Goal: Obtain resource: Download file/media

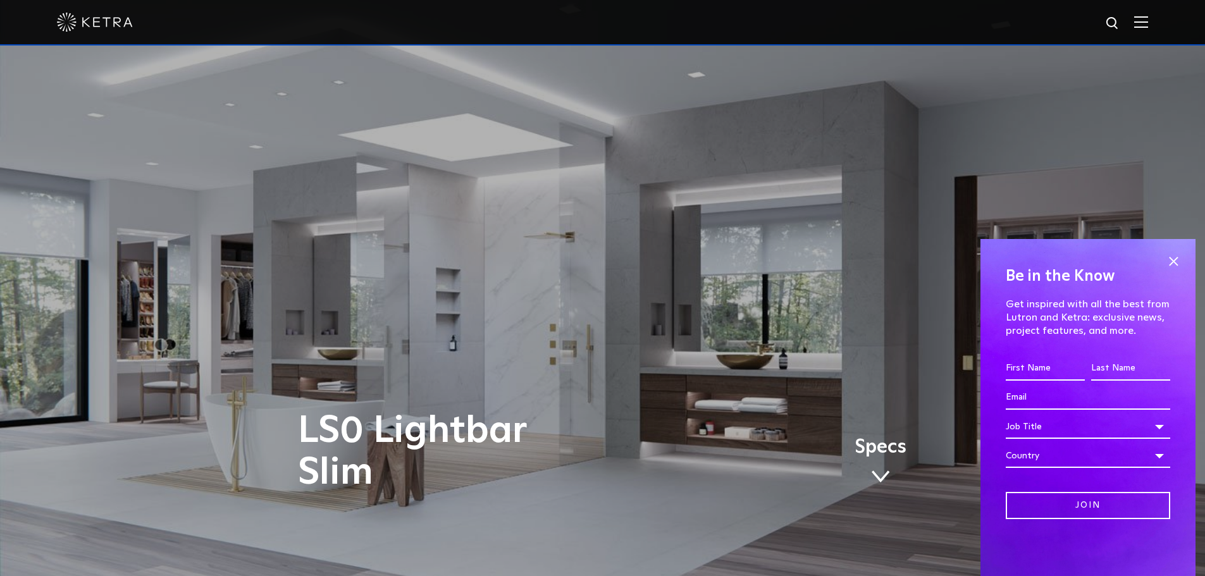
click at [1148, 28] on img at bounding box center [1142, 22] width 14 height 12
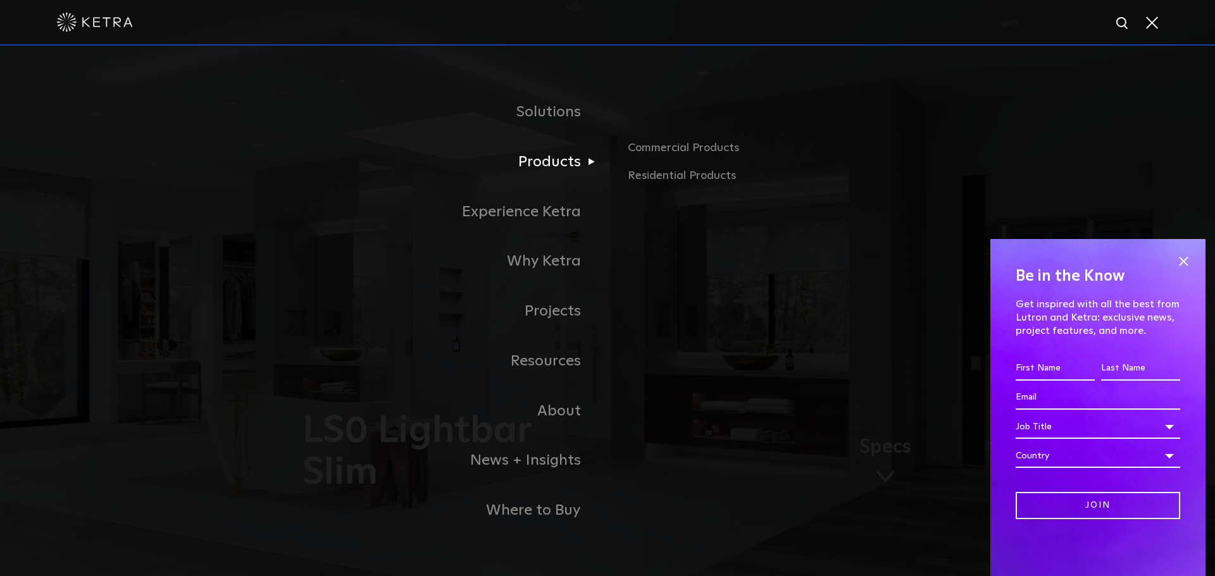
click at [575, 170] on link "Products" at bounding box center [449, 162] width 316 height 50
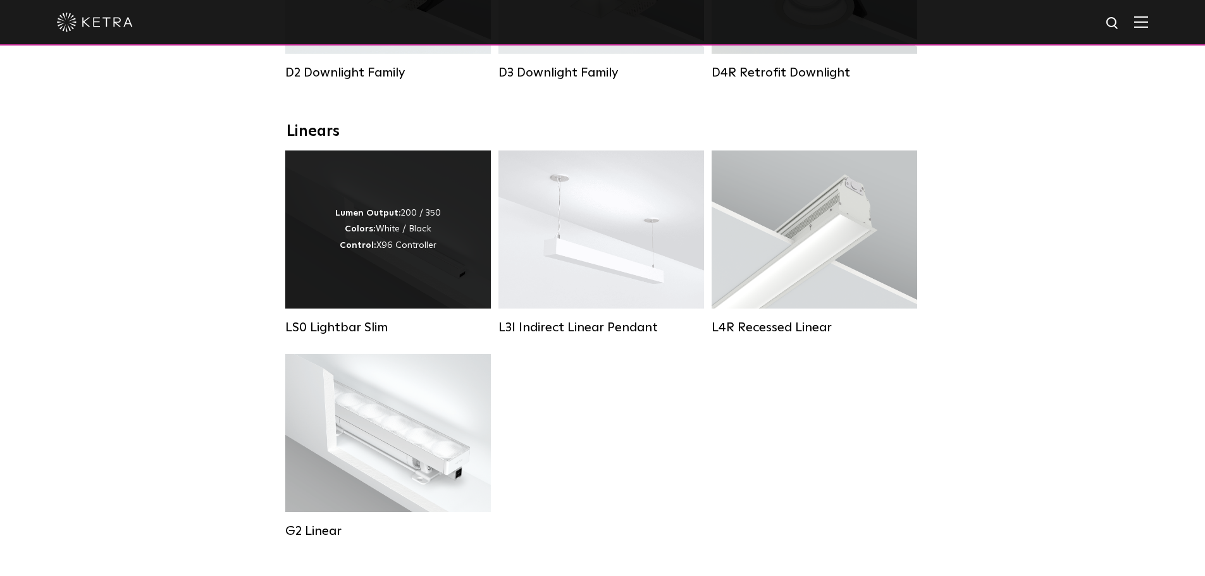
scroll to position [380, 0]
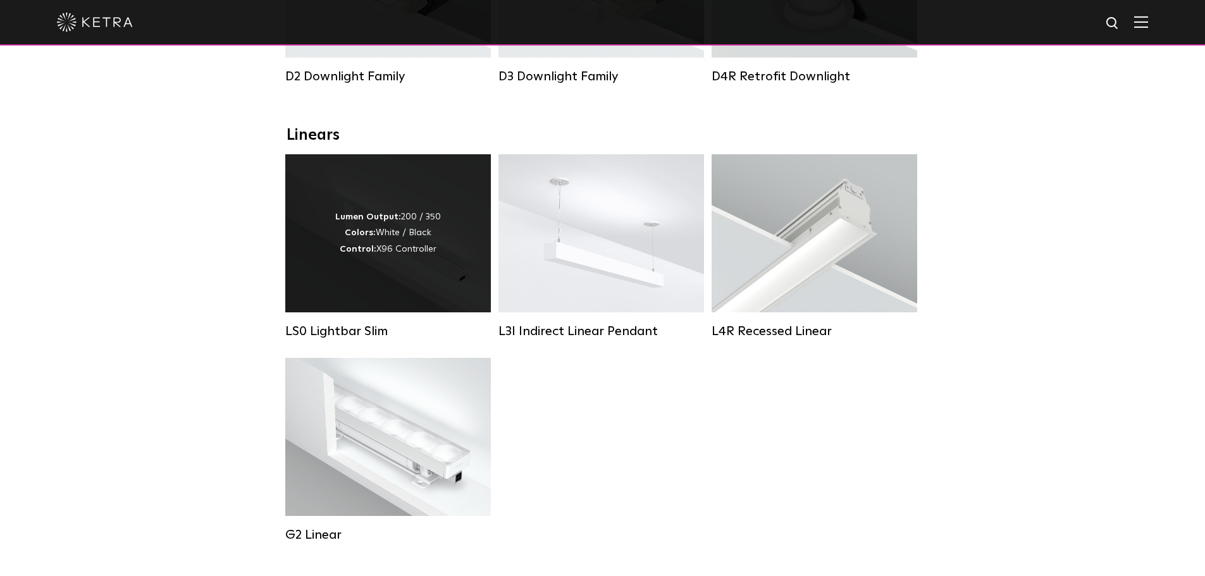
click at [441, 272] on div "Lumen Output: 200 / 350 Colors: White / Black Control: X96 Controller" at bounding box center [388, 233] width 206 height 158
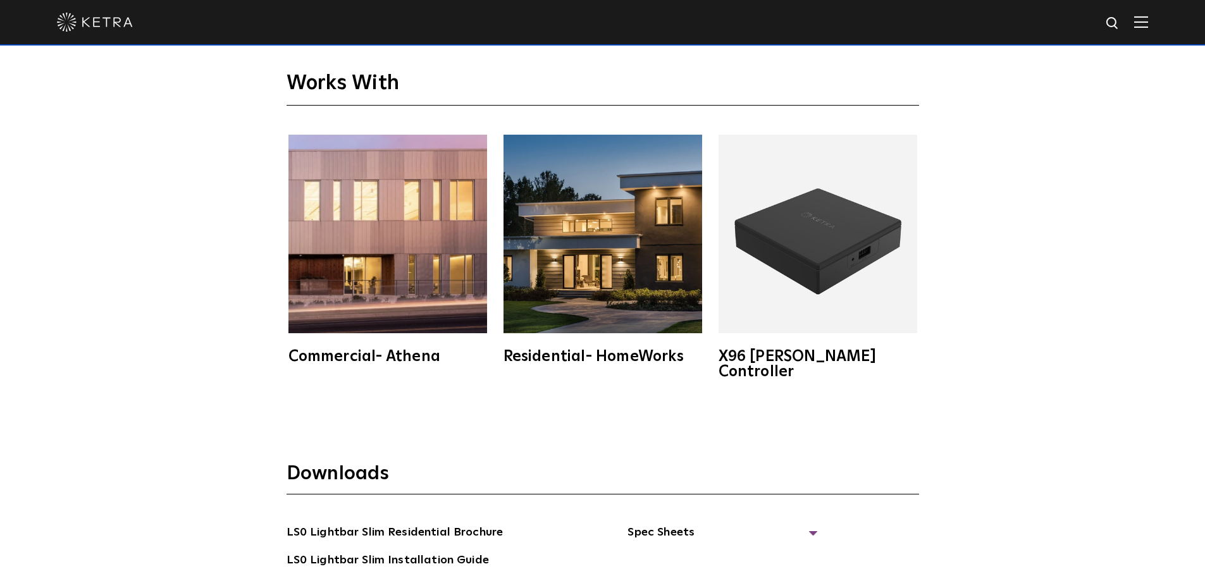
scroll to position [2531, 0]
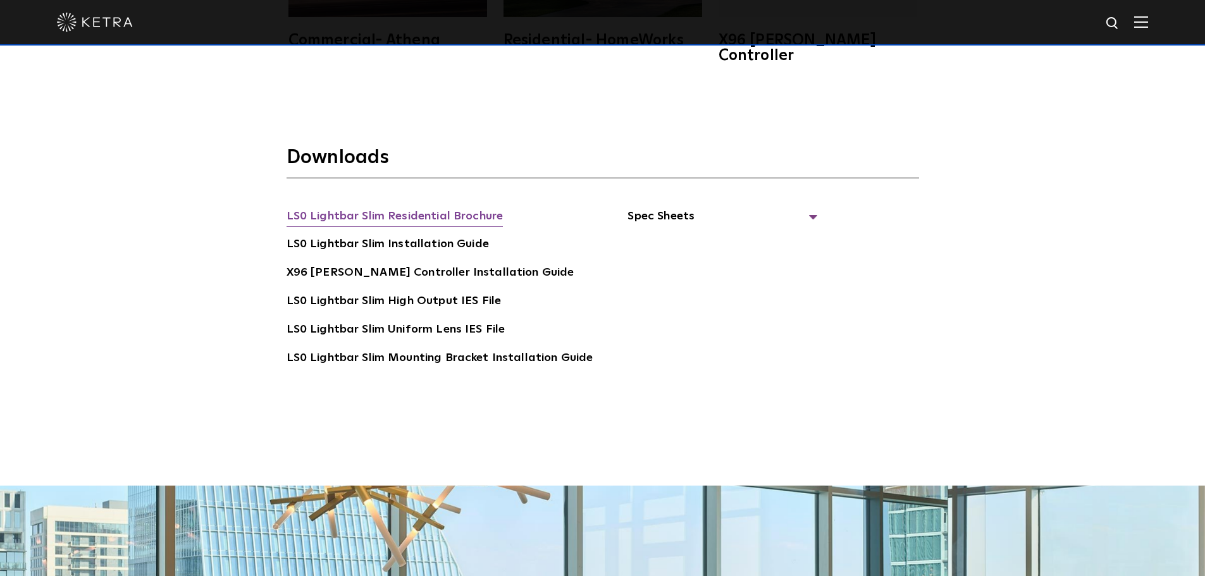
click at [445, 208] on link "LS0 Lightbar Slim Residential Brochure" at bounding box center [395, 218] width 217 height 20
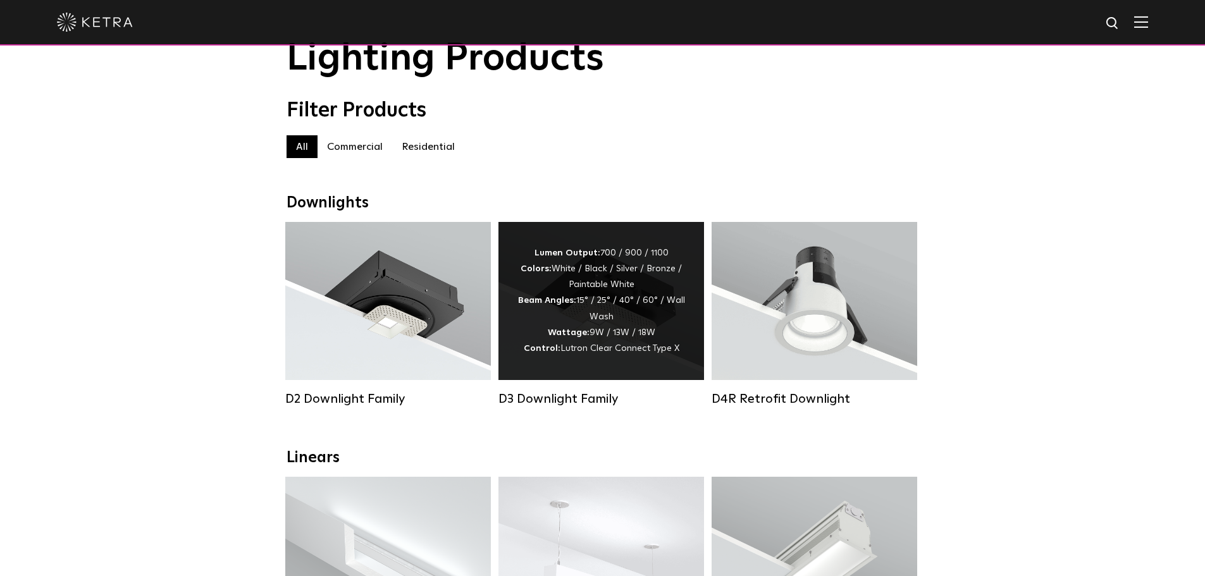
scroll to position [127, 0]
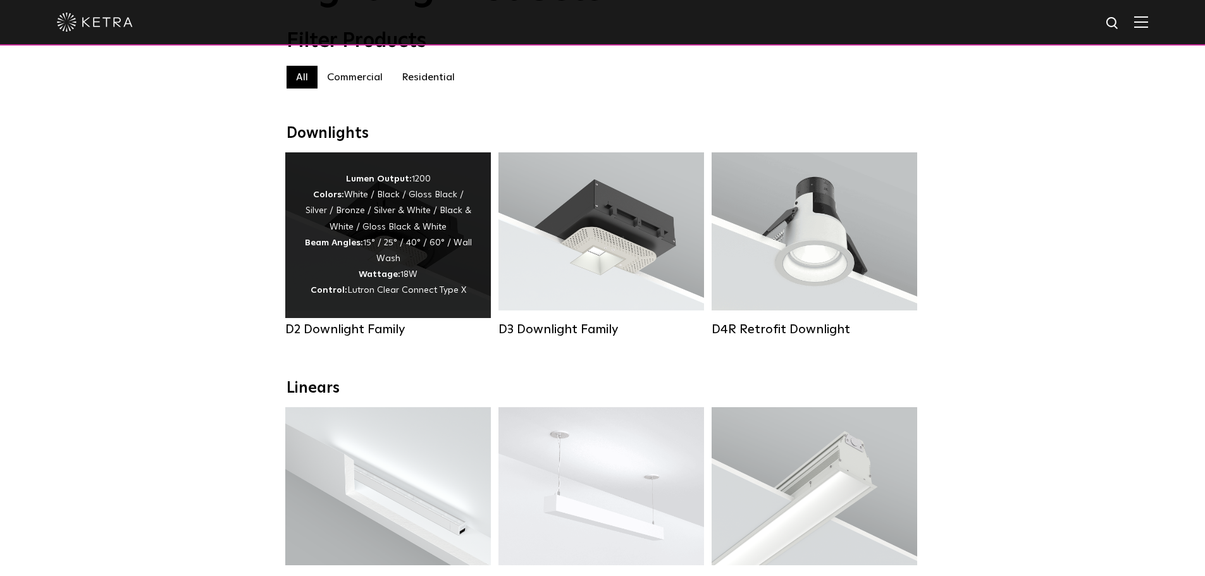
click at [467, 258] on div "Lumen Output: 1200 Colors: White / Black / Gloss Black / Silver / Bronze / Silv…" at bounding box center [388, 235] width 168 height 128
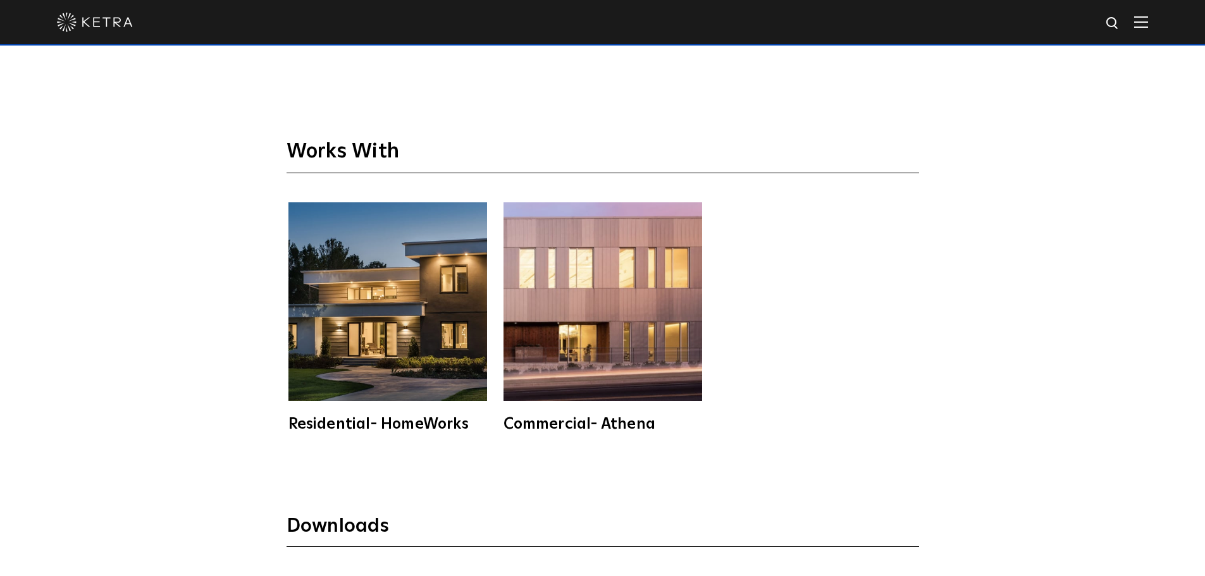
scroll to position [3543, 0]
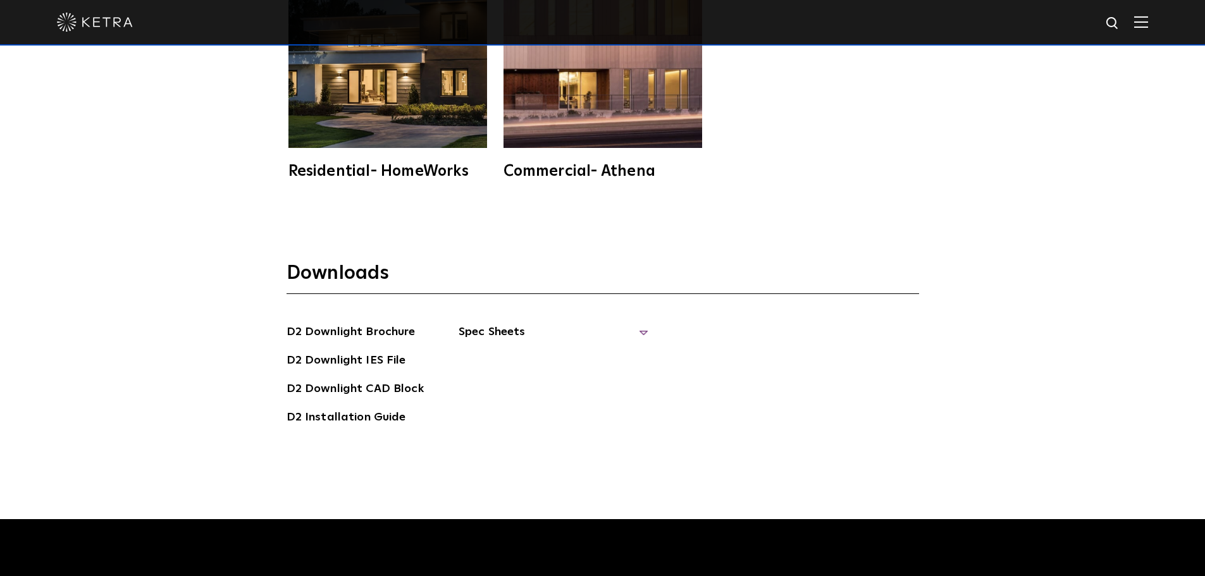
click at [499, 327] on span "Spec Sheets" at bounding box center [554, 337] width 190 height 28
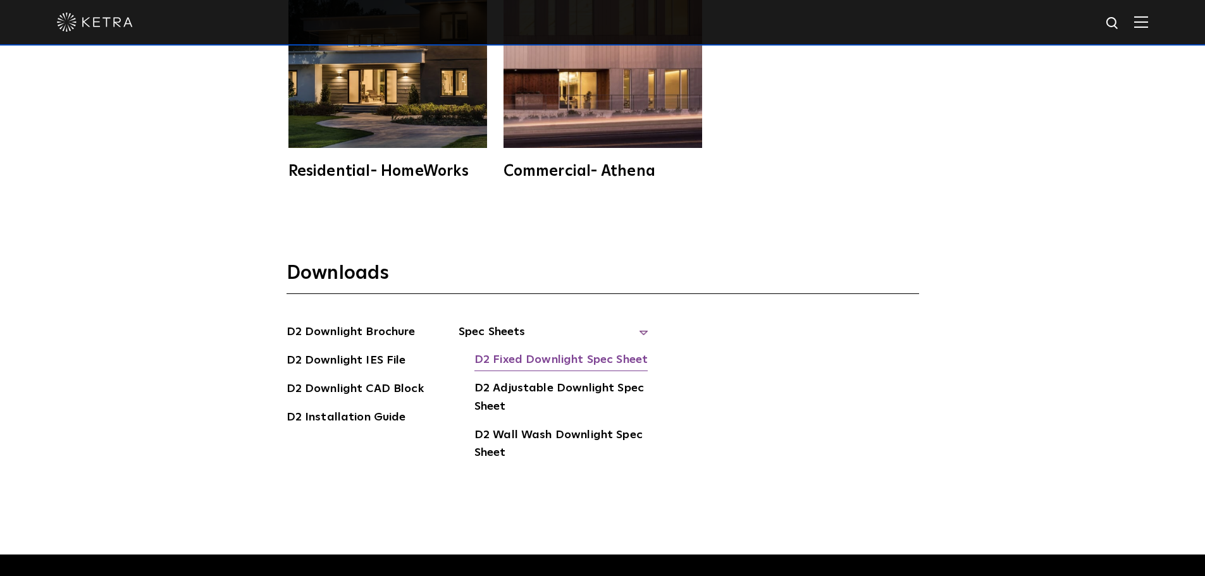
click at [566, 362] on link "D2 Fixed Downlight Spec Sheet" at bounding box center [561, 361] width 173 height 20
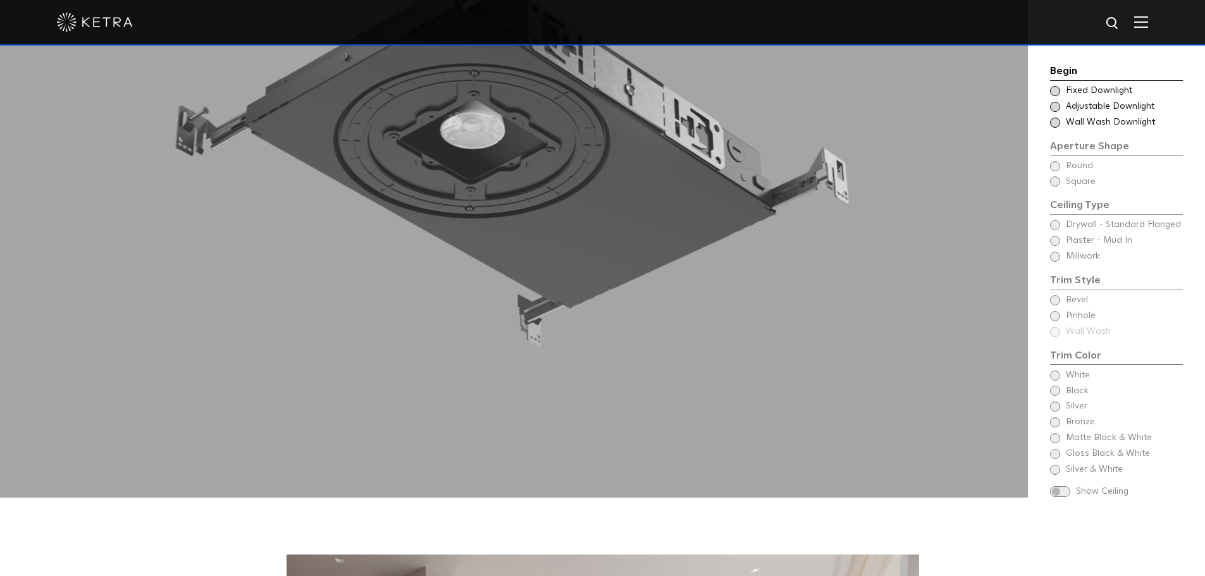
scroll to position [1139, 0]
